Goal: Task Accomplishment & Management: Manage account settings

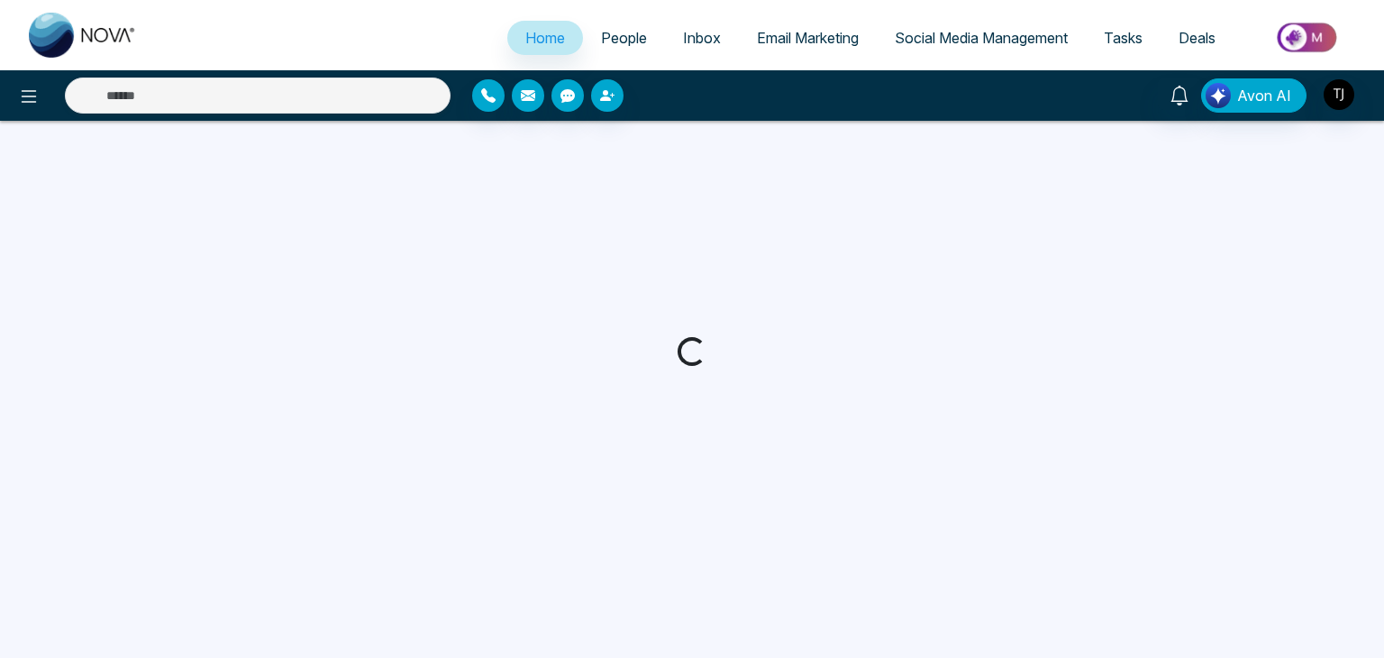
select select "*"
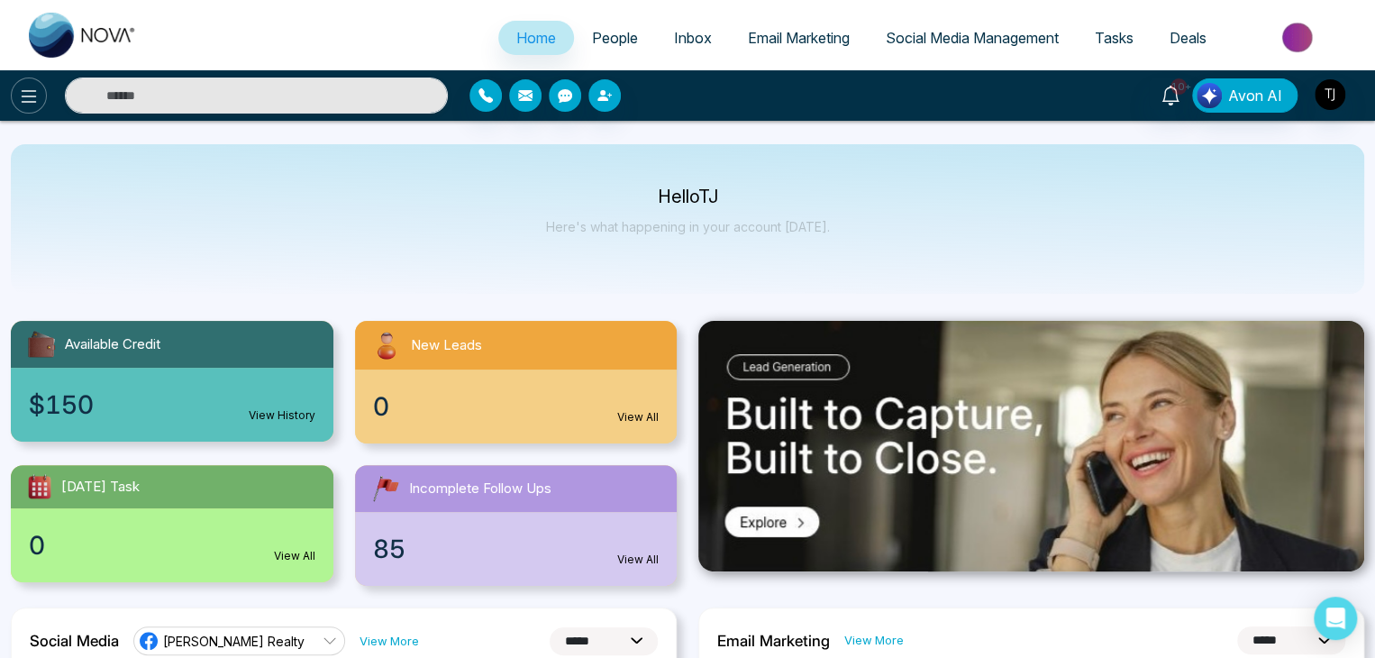
click at [18, 99] on icon at bounding box center [29, 97] width 22 height 22
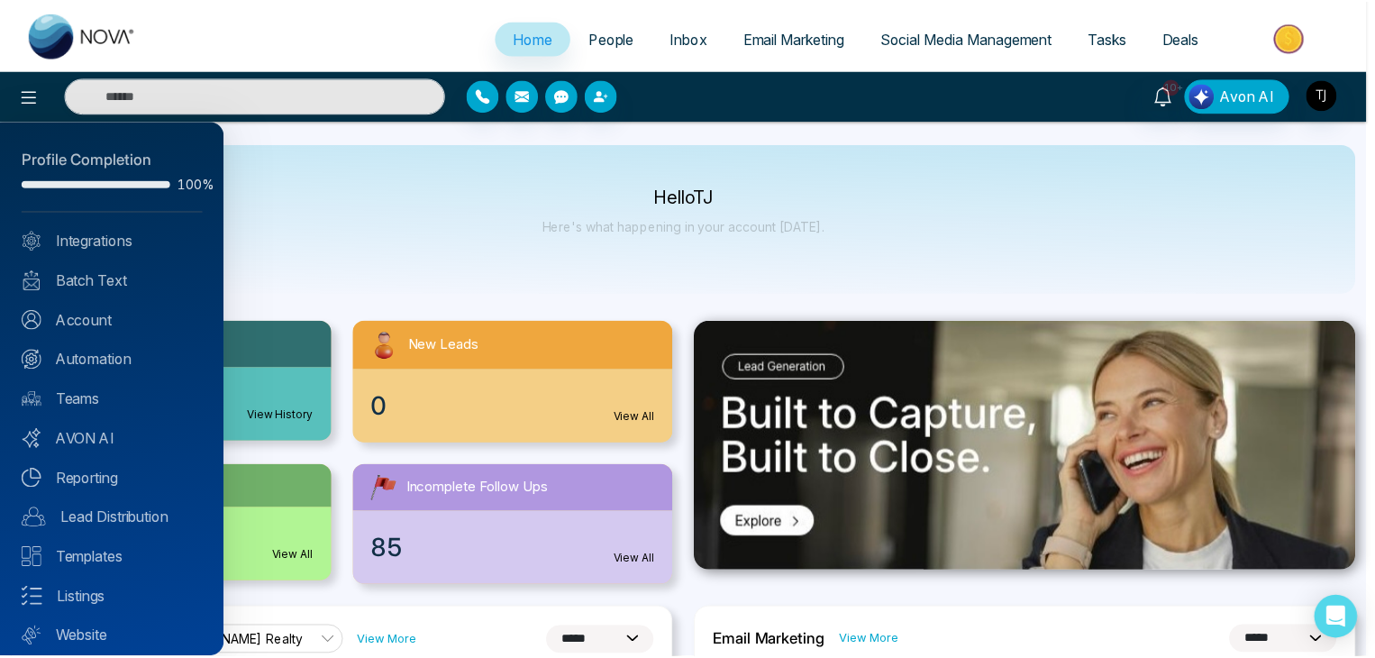
scroll to position [50, 0]
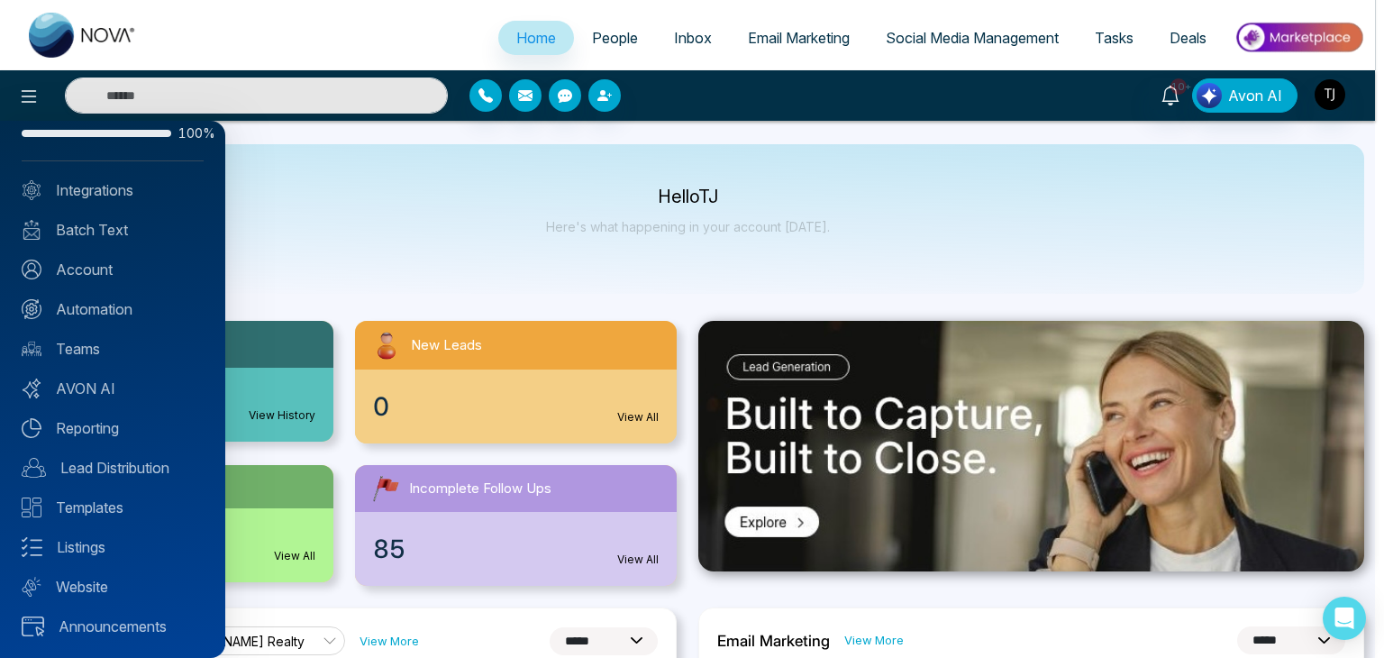
click at [786, 141] on div at bounding box center [692, 329] width 1384 height 658
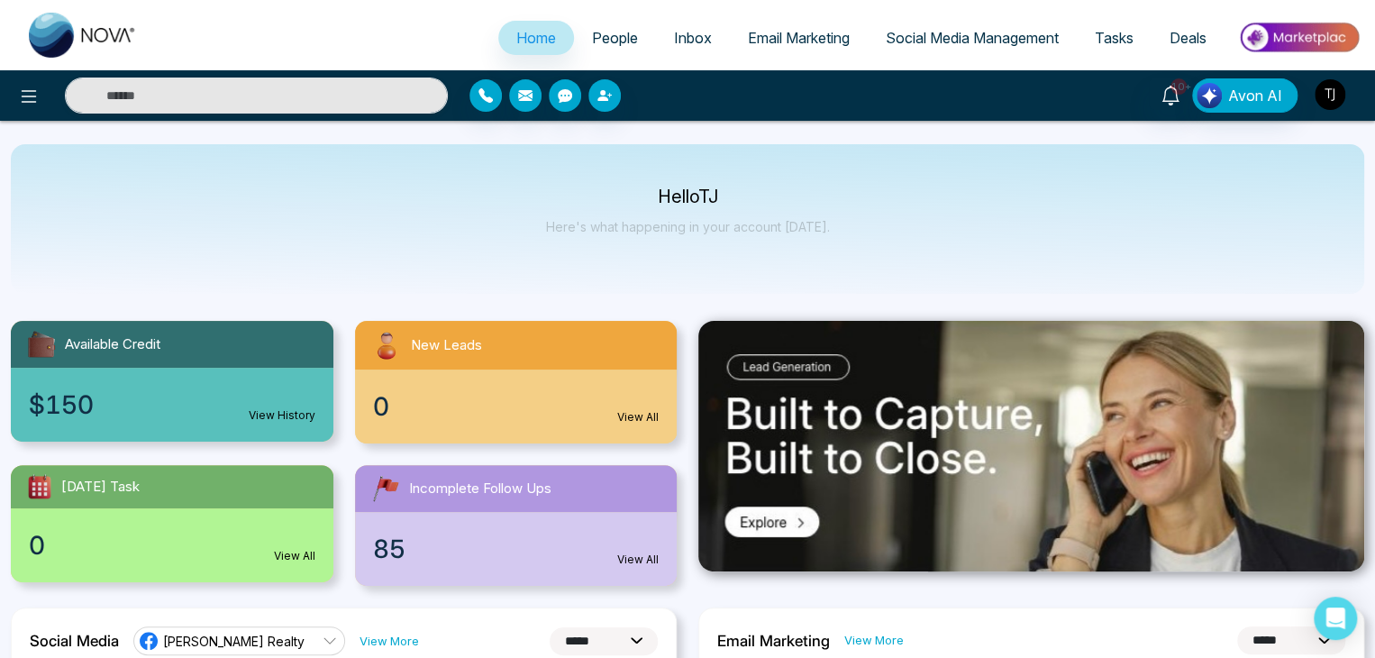
click at [1327, 90] on img "button" at bounding box center [1330, 94] width 31 height 31
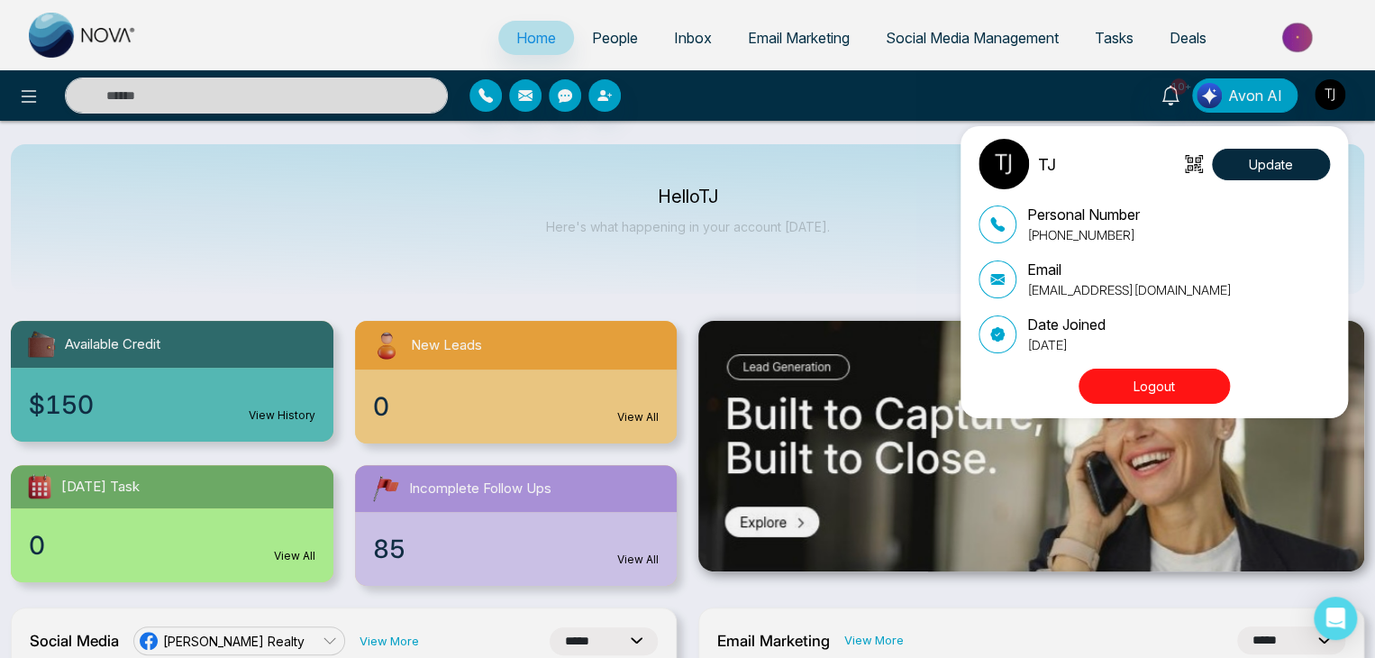
click at [1162, 385] on button "Logout" at bounding box center [1154, 386] width 151 height 35
